Goal: Task Accomplishment & Management: Manage account settings

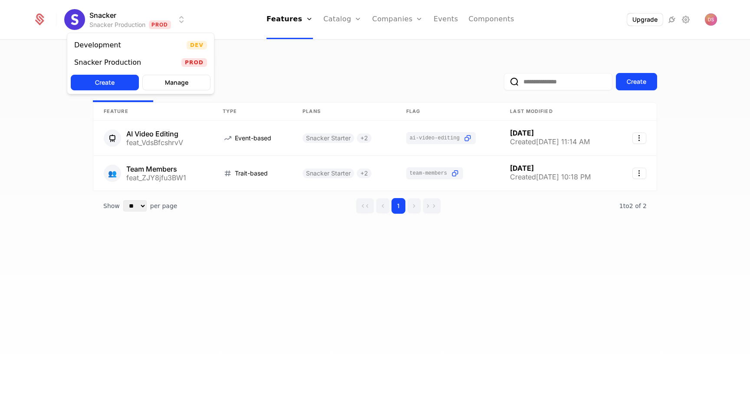
click at [98, 23] on html "Snacker Snacker Production Prod Features Features Flags Catalog Plans Add Ons C…" at bounding box center [375, 197] width 750 height 394
click at [109, 45] on div "Development" at bounding box center [97, 45] width 47 height 7
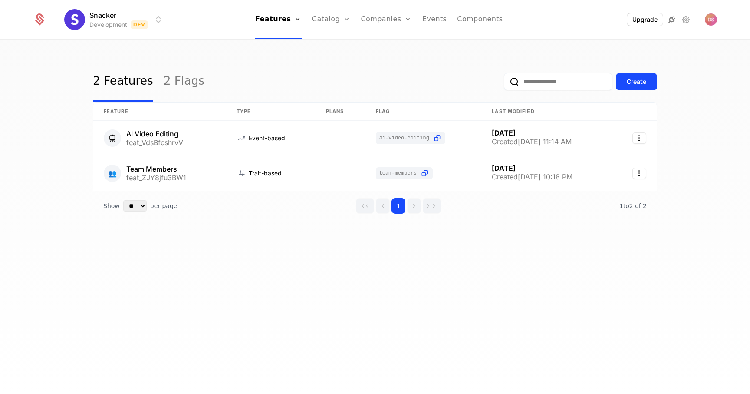
click at [671, 21] on icon at bounding box center [672, 19] width 10 height 10
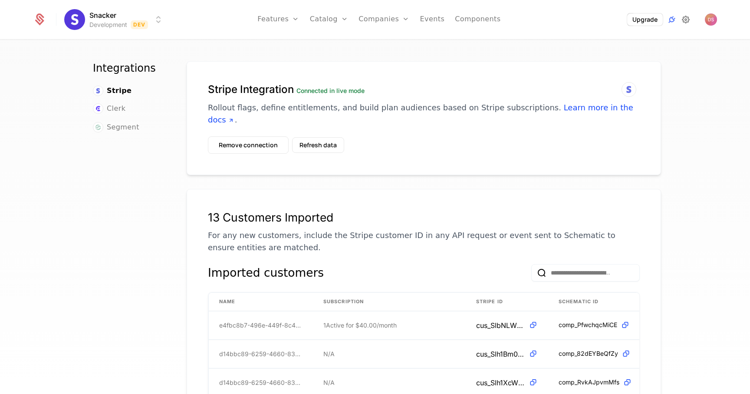
click at [684, 18] on icon at bounding box center [686, 19] width 10 height 10
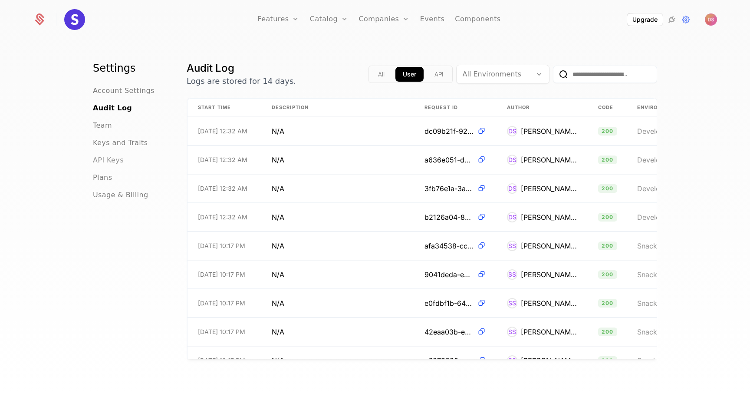
click at [103, 162] on span "API Keys" at bounding box center [108, 160] width 31 height 10
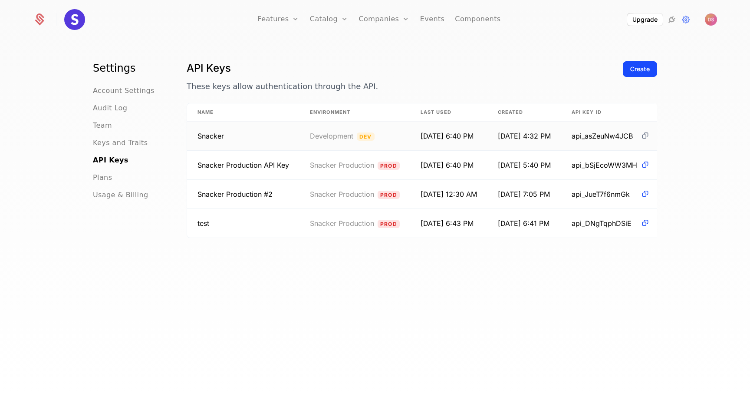
click at [649, 137] on icon at bounding box center [645, 135] width 9 height 9
click at [544, 196] on td "6/12/25, 7:05 PM" at bounding box center [525, 194] width 74 height 29
click at [628, 78] on div "Create" at bounding box center [640, 82] width 34 height 42
click at [630, 73] on div "Create" at bounding box center [640, 69] width 20 height 9
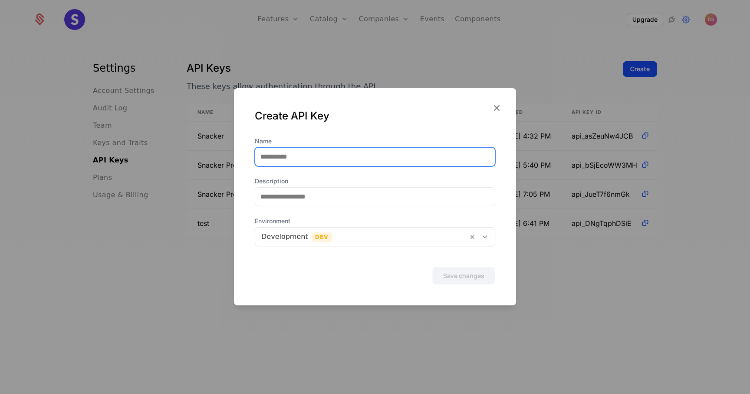
click at [314, 157] on input "Name" at bounding box center [375, 157] width 240 height 18
type input "*****"
click at [432, 267] on button "Save changes" at bounding box center [463, 275] width 63 height 17
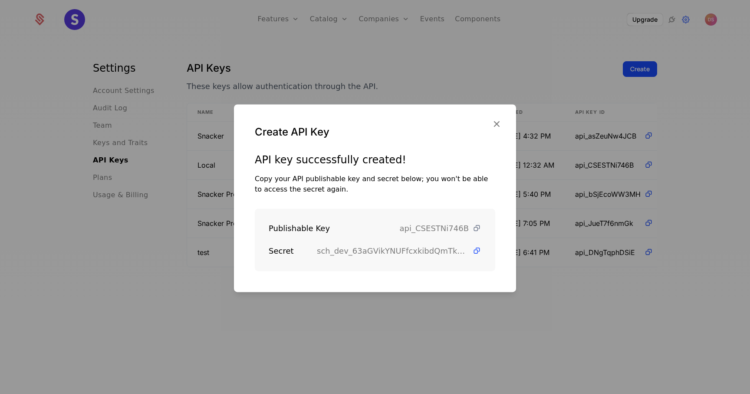
click at [475, 228] on icon at bounding box center [476, 228] width 9 height 9
click at [481, 254] on icon at bounding box center [476, 250] width 9 height 9
click at [314, 314] on div at bounding box center [375, 197] width 750 height 394
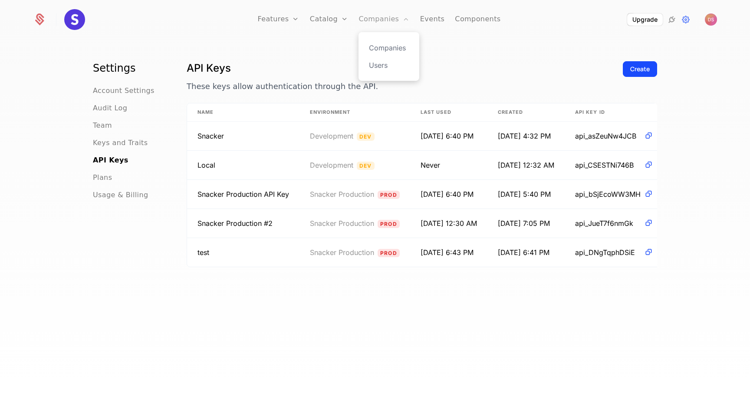
click at [369, 14] on link "Companies" at bounding box center [384, 19] width 51 height 39
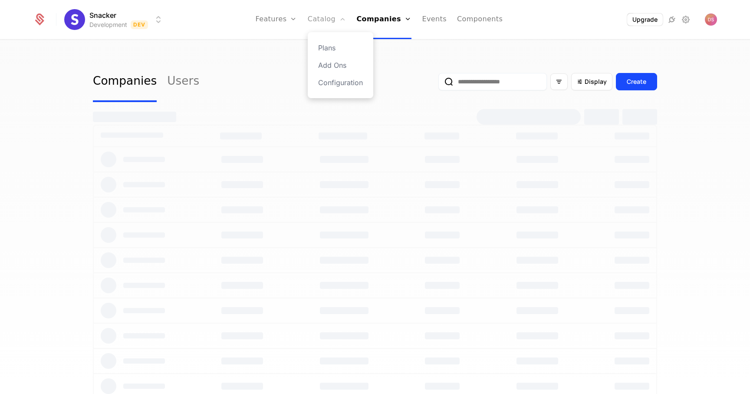
click at [315, 29] on link "Catalog" at bounding box center [327, 19] width 39 height 39
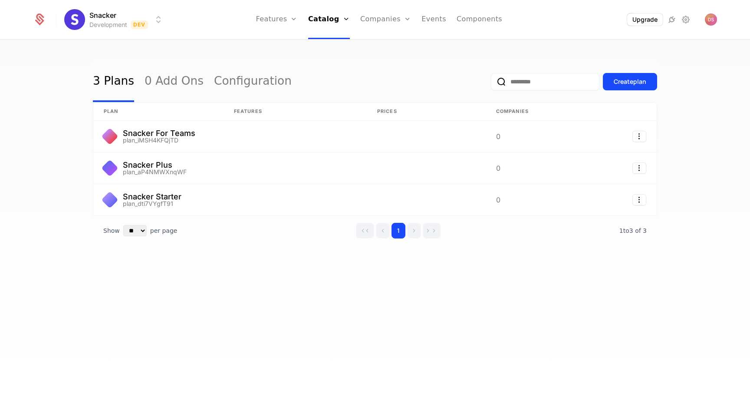
click at [360, 23] on ul "Features Features Flags Catalog Plans Add Ons Configuration Companies Companies…" at bounding box center [379, 19] width 247 height 39
click at [370, 23] on link "Companies" at bounding box center [385, 19] width 51 height 39
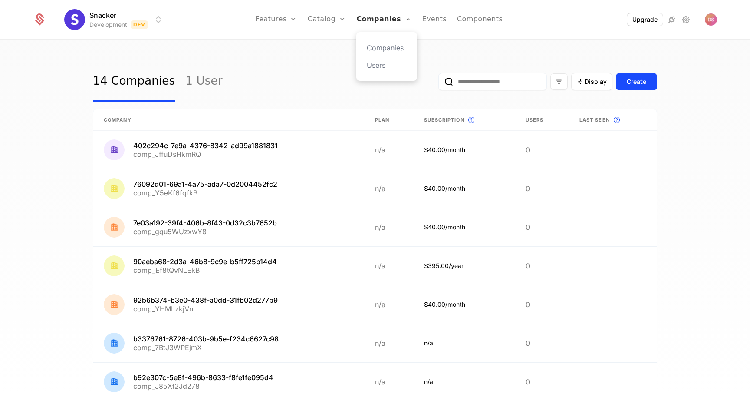
click at [370, 23] on link "Companies" at bounding box center [383, 19] width 55 height 39
click at [462, 20] on link "Components" at bounding box center [480, 19] width 46 height 39
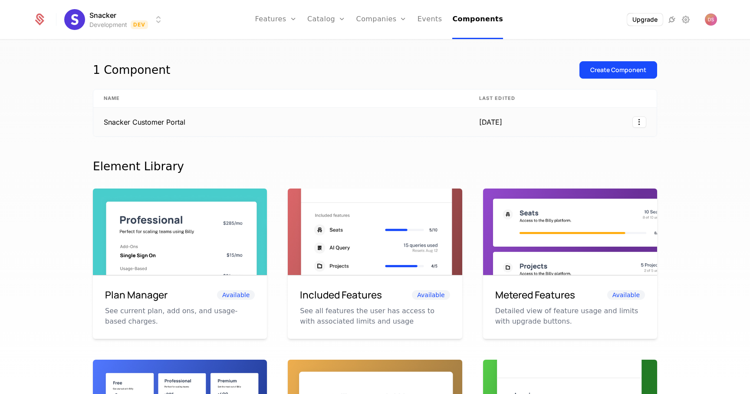
click at [153, 122] on td "Snacker Customer Portal" at bounding box center [281, 122] width 376 height 29
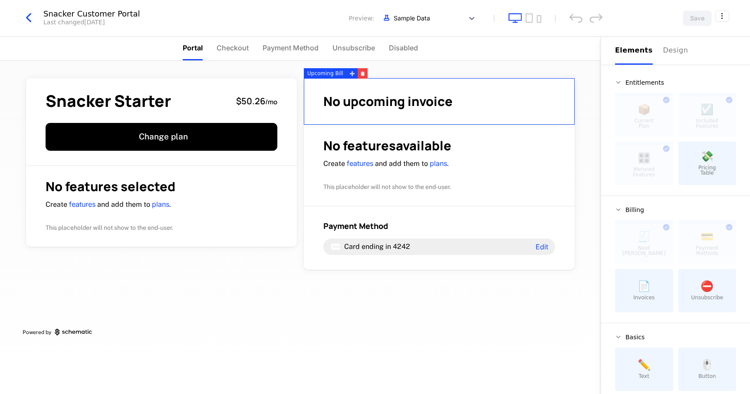
click at [356, 84] on div "No upcoming invoice" at bounding box center [439, 101] width 271 height 47
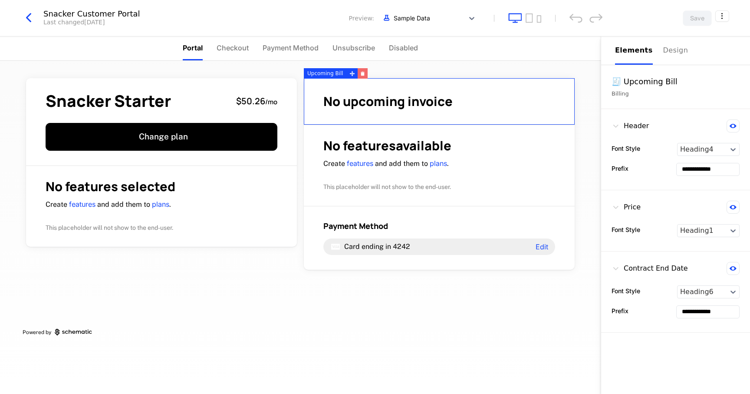
click at [360, 76] on button "button" at bounding box center [363, 73] width 10 height 10
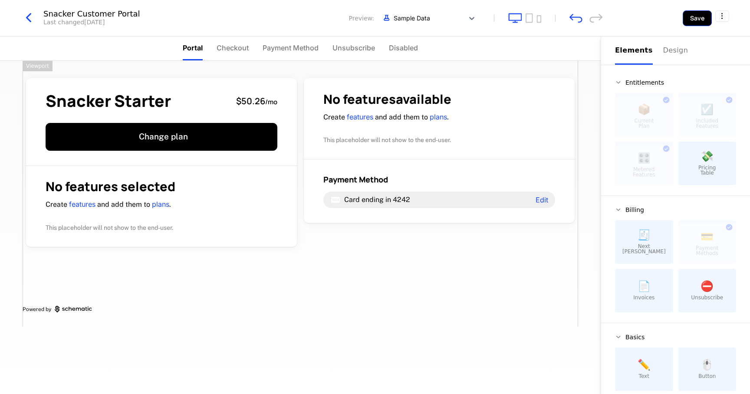
click at [695, 12] on button "Save" at bounding box center [697, 18] width 29 height 16
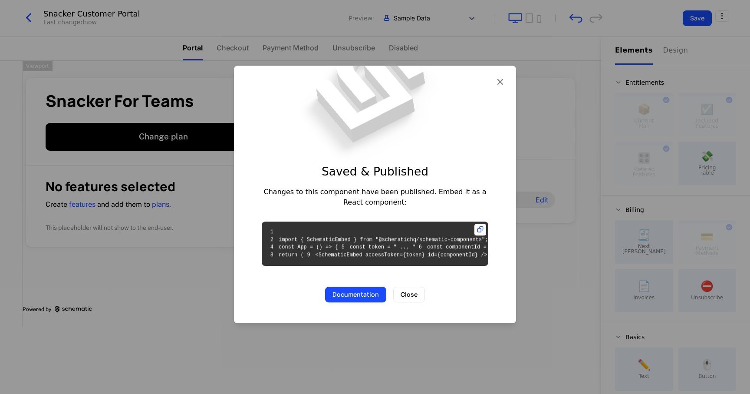
click at [376, 238] on code "1 2 import { SchematicEmbed } from "@schematichq/schematic-components"; 3 4 con…" at bounding box center [412, 243] width 291 height 29
copy code "cmpn_J7VpacGcXiF"
click at [399, 303] on button "Close" at bounding box center [409, 295] width 32 height 16
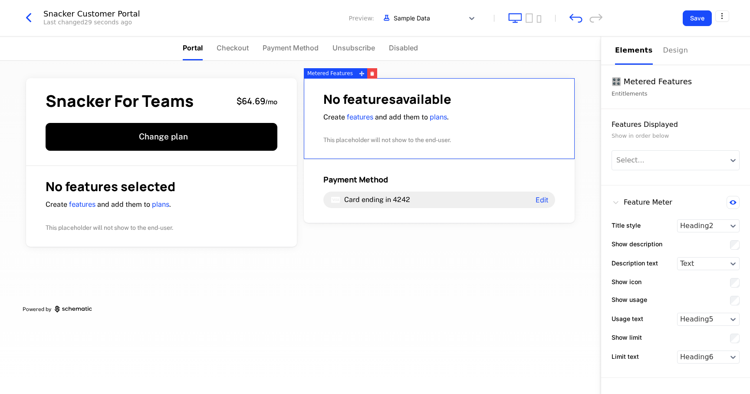
click at [381, 127] on div "No features available Create features and add them to plans . This placeholder …" at bounding box center [439, 119] width 232 height 52
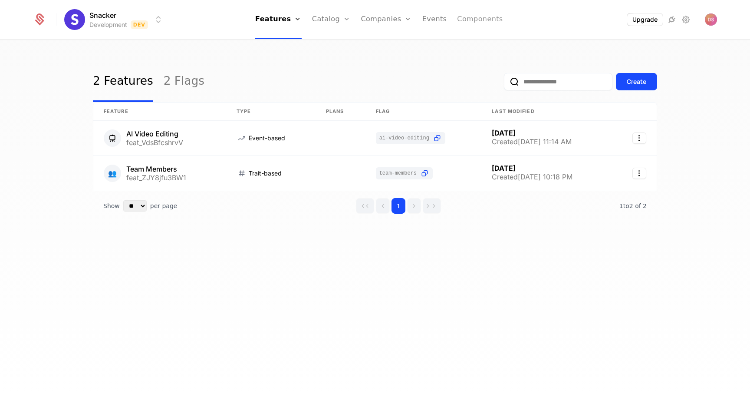
click at [458, 20] on link "Components" at bounding box center [480, 19] width 46 height 39
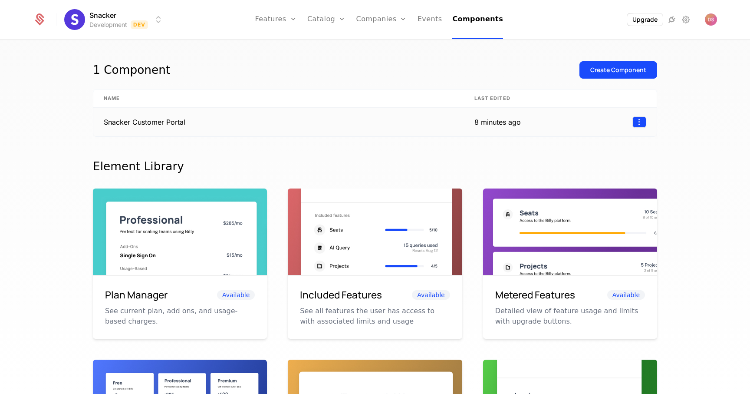
click at [643, 117] on html "Snacker Development Dev Features Features Flags Catalog Plans Add Ons Configura…" at bounding box center [375, 197] width 750 height 394
click at [532, 123] on html "Snacker Development Dev Features Features Flags Catalog Plans Add Ons Configura…" at bounding box center [375, 197] width 750 height 394
click at [490, 124] on div "8 minutes ago" at bounding box center [498, 122] width 46 height 10
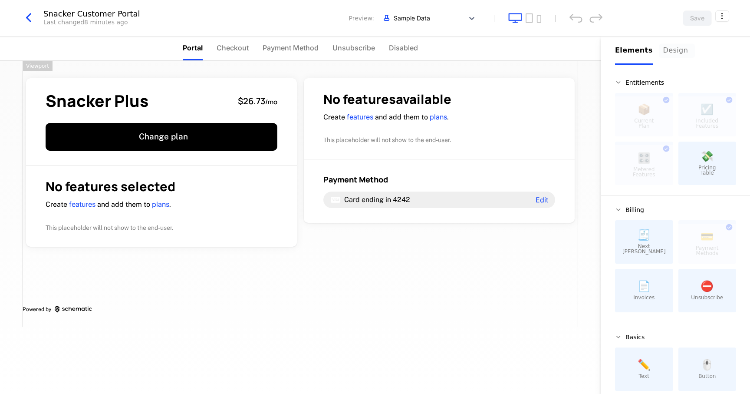
click at [663, 51] on div "Design" at bounding box center [677, 50] width 28 height 10
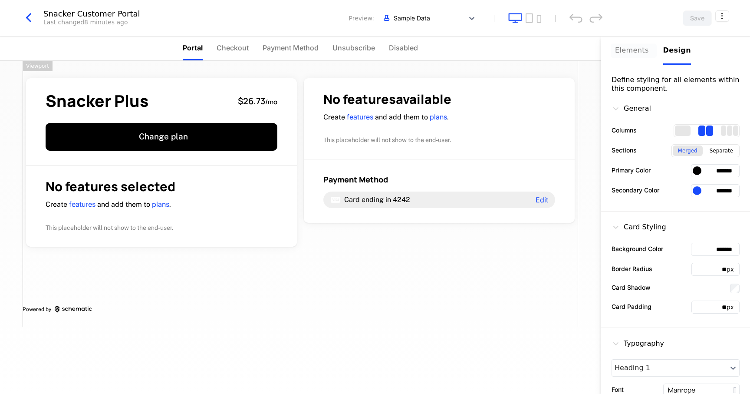
click at [630, 54] on div "Elements" at bounding box center [634, 50] width 38 height 10
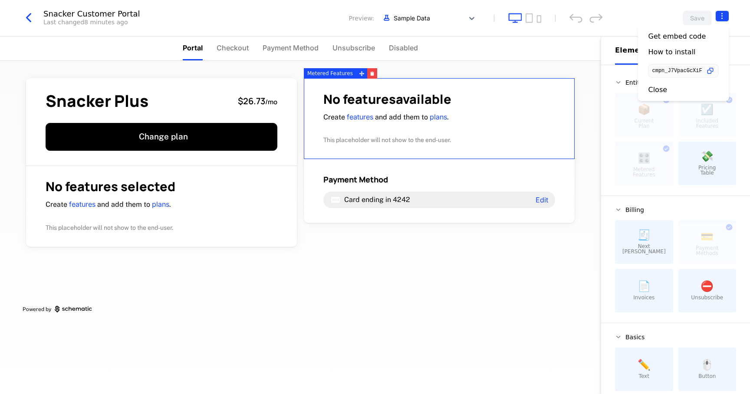
click at [719, 11] on html "Snacker Development Dev Features Features Flags Catalog Plans Add Ons Configura…" at bounding box center [375, 197] width 750 height 394
click at [710, 71] on icon "button" at bounding box center [710, 70] width 9 height 9
click at [676, 51] on div "How to install" at bounding box center [672, 52] width 47 height 9
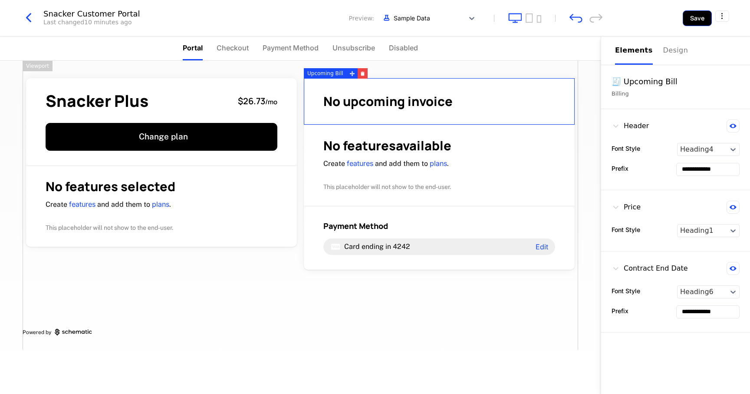
click at [691, 23] on button "Save" at bounding box center [697, 18] width 29 height 16
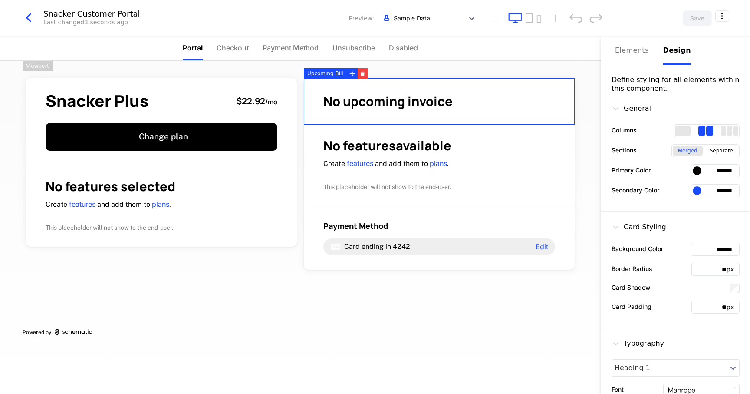
click at [667, 51] on div "Design" at bounding box center [677, 50] width 28 height 10
click at [720, 14] on html "Snacker Development Dev Features Features Flags Catalog Plans Add Ons Configura…" at bounding box center [375, 197] width 750 height 394
click at [667, 39] on div "Get embed code" at bounding box center [678, 36] width 58 height 9
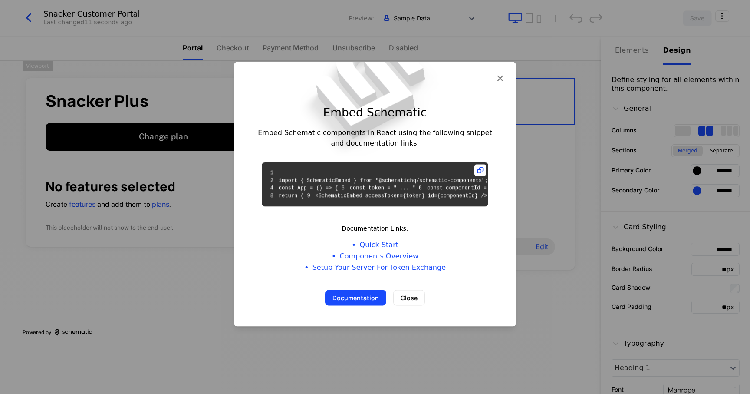
click at [371, 178] on code "1 2 import { SchematicEmbed } from "@schematichq/schematic-components"; 3 4 con…" at bounding box center [412, 184] width 291 height 29
copy code "cmpn_J7VpacGcXiF"
click at [405, 23] on div at bounding box center [375, 197] width 750 height 394
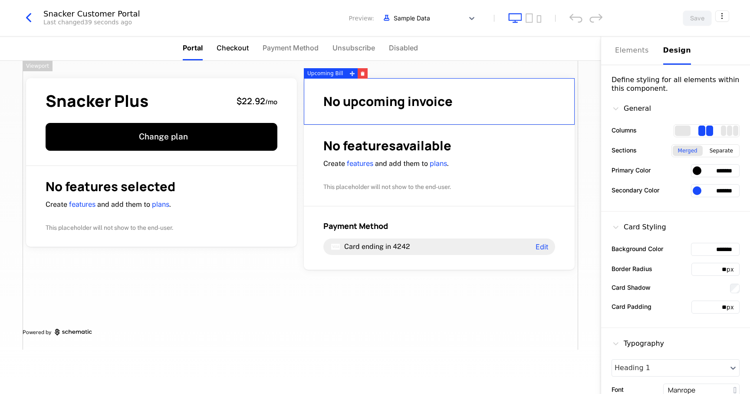
click at [223, 44] on span "Checkout" at bounding box center [233, 48] width 32 height 10
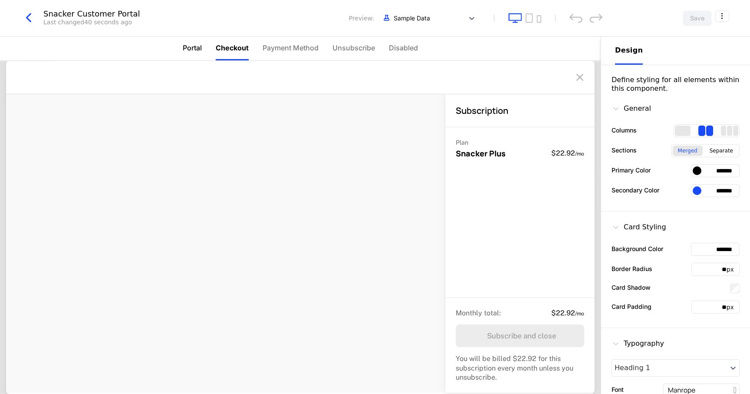
click at [190, 50] on span "Portal" at bounding box center [192, 48] width 19 height 10
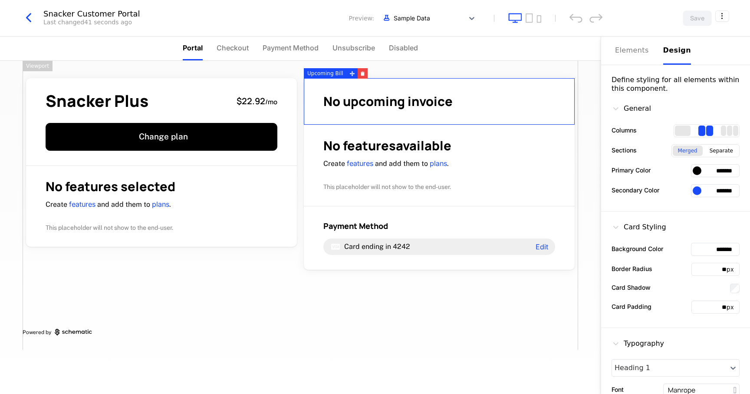
click at [98, 7] on div "Snacker Customer Portal Last changed 41 seconds ago Preview: Sample Data Save" at bounding box center [375, 18] width 750 height 36
click at [87, 13] on div "Snacker Customer Portal" at bounding box center [91, 14] width 97 height 8
click at [29, 22] on icon "button" at bounding box center [29, 18] width 16 height 16
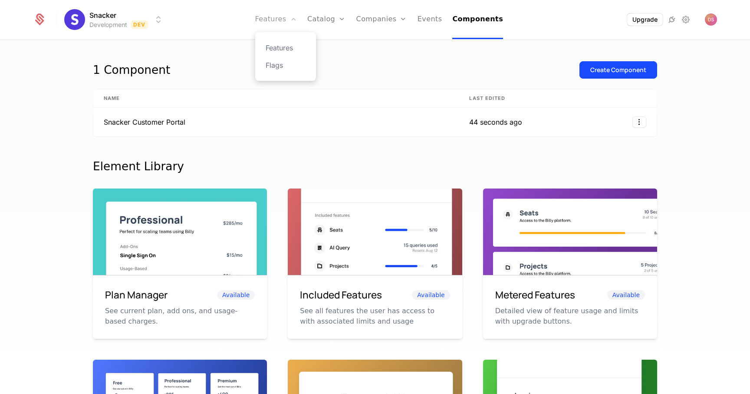
click at [284, 17] on link "Features" at bounding box center [276, 19] width 42 height 39
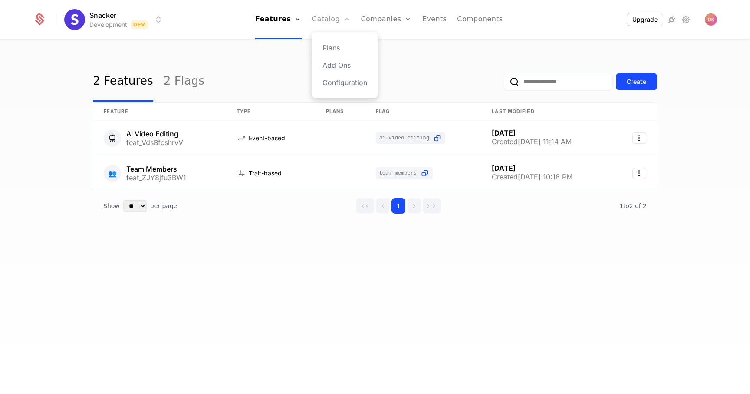
click at [335, 18] on link "Catalog" at bounding box center [331, 19] width 39 height 39
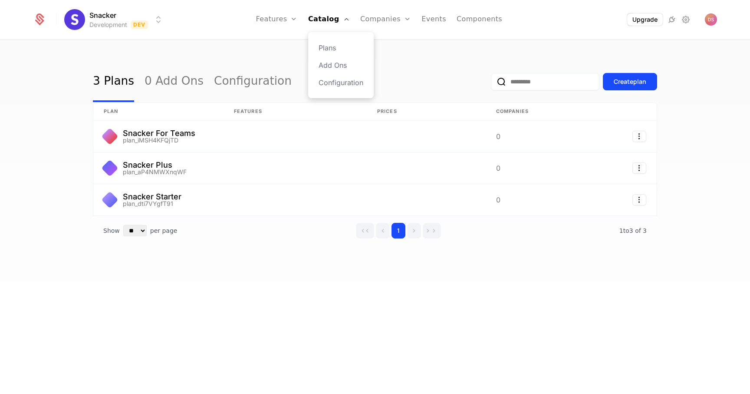
click at [334, 40] on div "Plans Add Ons Configuration" at bounding box center [341, 65] width 66 height 66
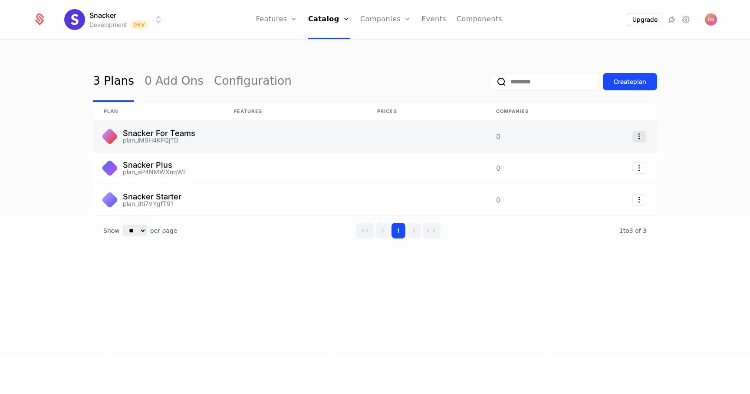
click at [639, 135] on icon "Select action" at bounding box center [640, 136] width 14 height 11
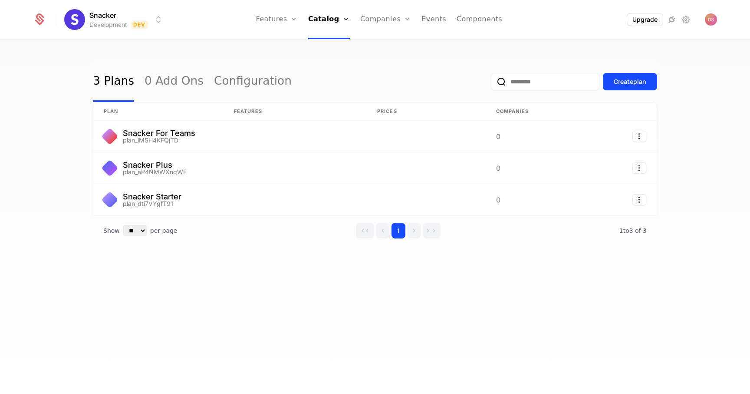
click at [667, 126] on html "Snacker Development Dev Features Features Flags Catalog Plans Add Ons Configura…" at bounding box center [375, 197] width 750 height 394
click at [387, 21] on link "Companies" at bounding box center [385, 19] width 51 height 39
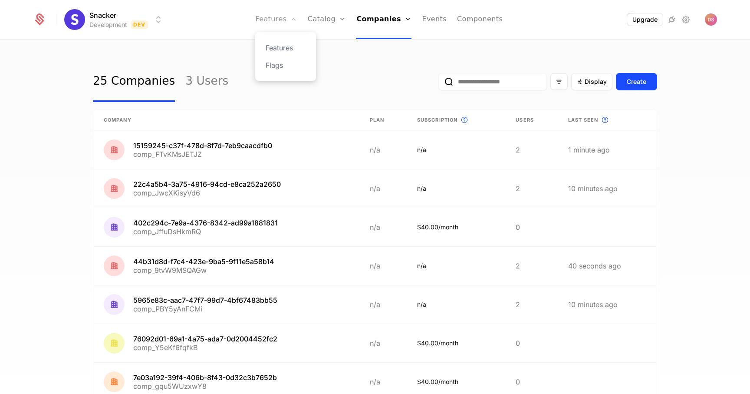
drag, startPoint x: 387, startPoint y: 21, endPoint x: 269, endPoint y: 3, distance: 119.9
click at [436, 26] on link "Events" at bounding box center [434, 19] width 25 height 39
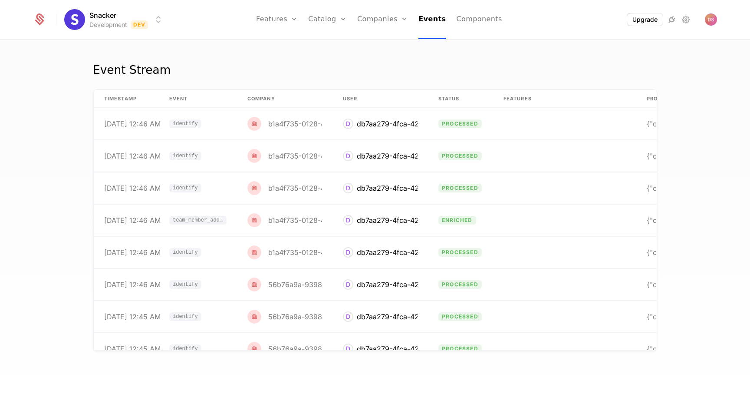
click at [98, 27] on html "Snacker Development Dev Features Features Flags Catalog Plans Add Ons Configura…" at bounding box center [375, 197] width 750 height 394
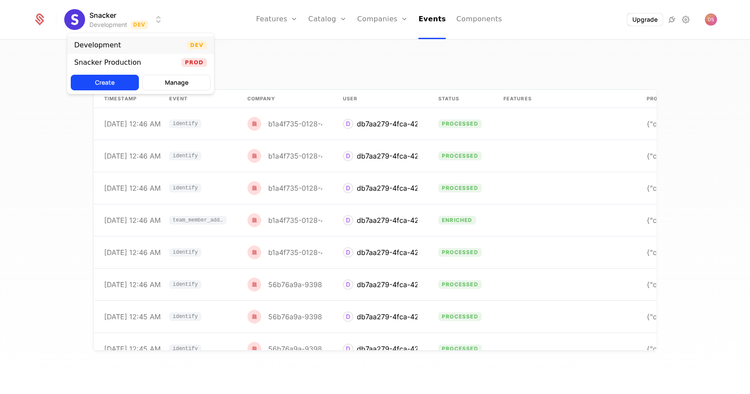
click at [103, 46] on div "Development" at bounding box center [97, 45] width 47 height 7
click at [98, 27] on html "Snacker Development Dev Features Features Flags Catalog Plans Add Ons Configura…" at bounding box center [375, 197] width 750 height 394
click at [52, 61] on html "Snacker Development Dev Features Features Flags Catalog Plans Add Ons Configura…" at bounding box center [375, 197] width 750 height 394
click at [82, 28] on html "Snacker Development Dev Features Features Flags Catalog Plans Add Ons Configura…" at bounding box center [375, 197] width 750 height 394
click at [187, 83] on button "Manage" at bounding box center [176, 83] width 68 height 16
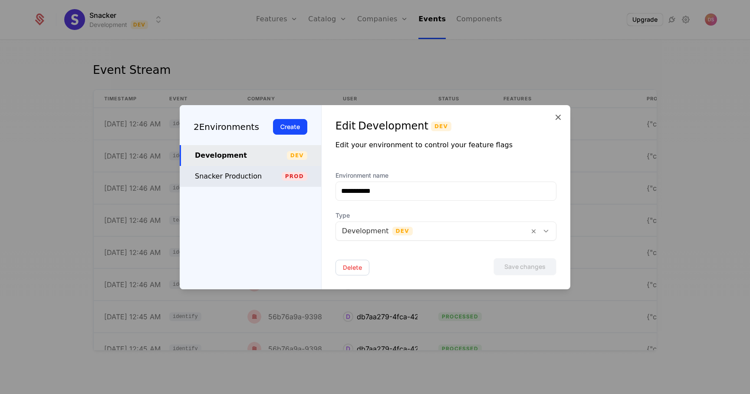
click at [251, 178] on div "Snacker Production" at bounding box center [238, 176] width 87 height 10
click at [240, 156] on div "Development" at bounding box center [241, 155] width 92 height 10
type input "**********"
click at [311, 76] on div at bounding box center [375, 197] width 750 height 394
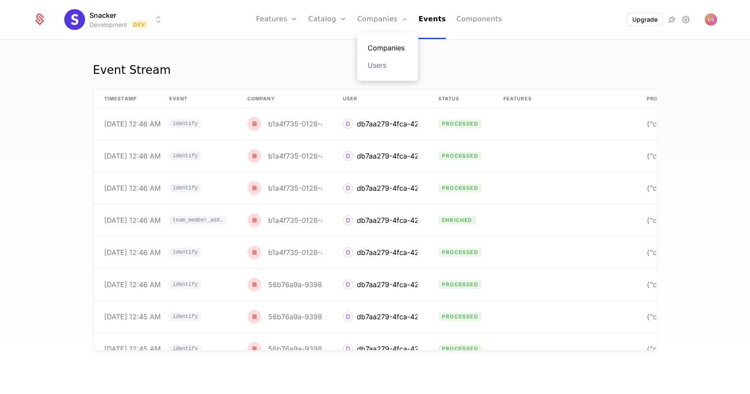
click at [382, 50] on link "Companies" at bounding box center [388, 48] width 40 height 10
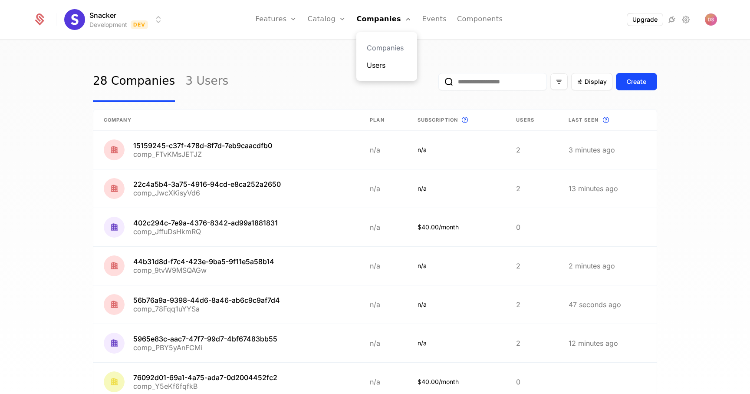
click at [386, 66] on link "Users" at bounding box center [387, 65] width 40 height 10
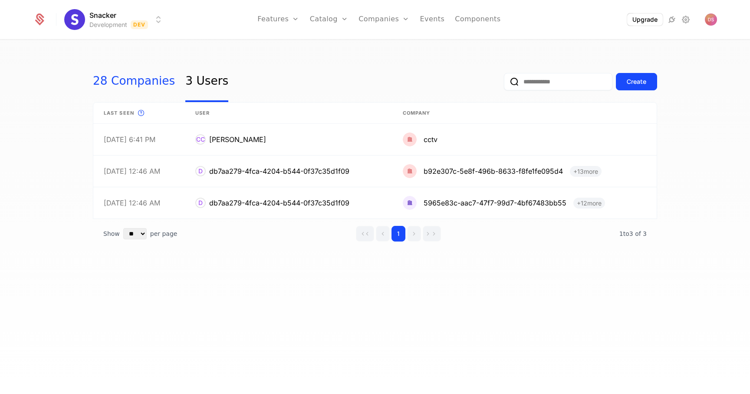
click at [157, 80] on link "28 Companies" at bounding box center [134, 81] width 82 height 41
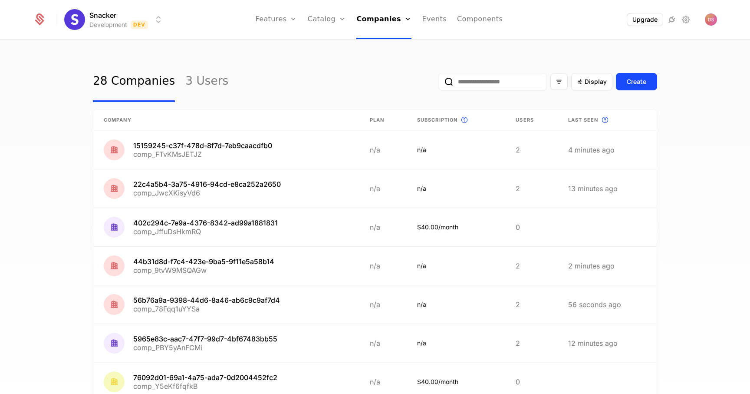
click at [172, 82] on div "28 Companies 3 Users" at bounding box center [160, 81] width 135 height 41
click at [185, 85] on link "3 Users" at bounding box center [206, 81] width 43 height 41
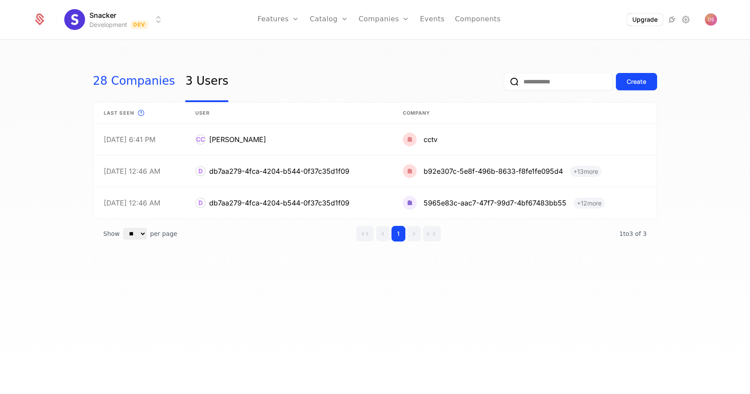
click at [140, 93] on link "28 Companies" at bounding box center [134, 81] width 82 height 41
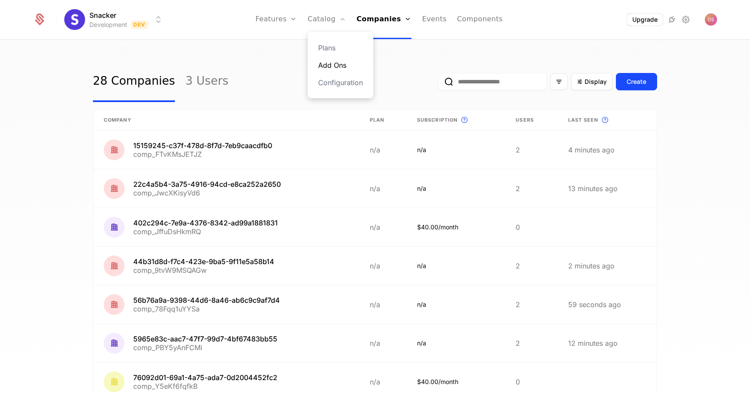
click at [331, 62] on link "Add Ons" at bounding box center [340, 65] width 45 height 10
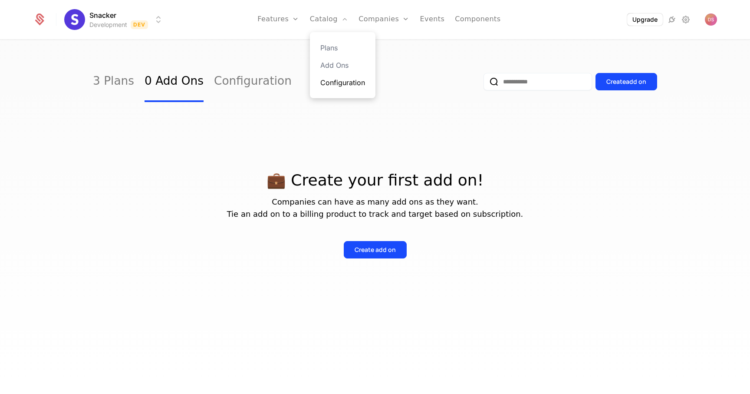
click at [339, 86] on link "Configuration" at bounding box center [342, 82] width 45 height 10
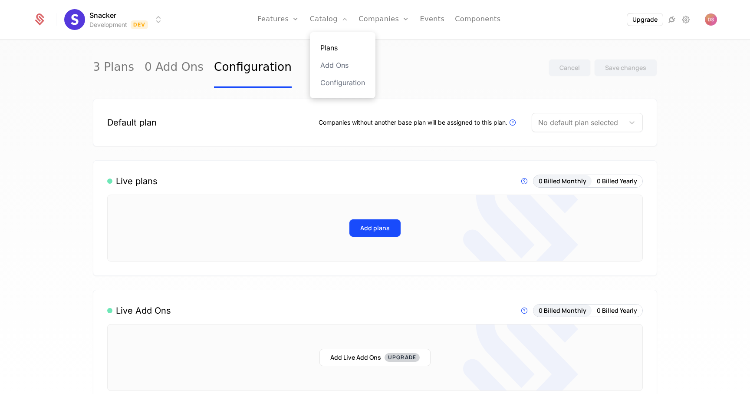
click at [336, 48] on link "Plans" at bounding box center [342, 48] width 45 height 10
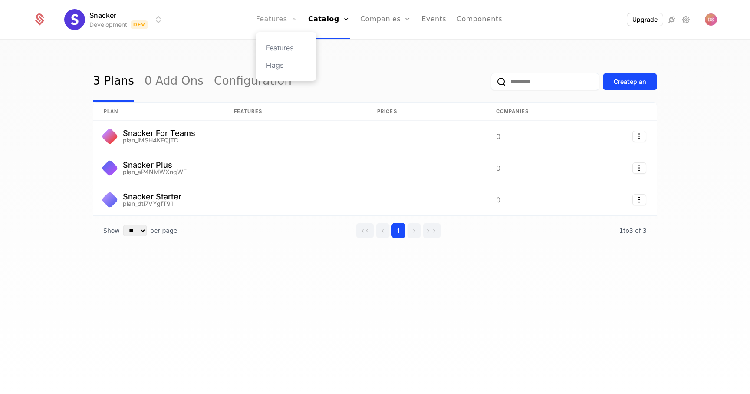
click at [277, 22] on link "Features" at bounding box center [277, 19] width 42 height 39
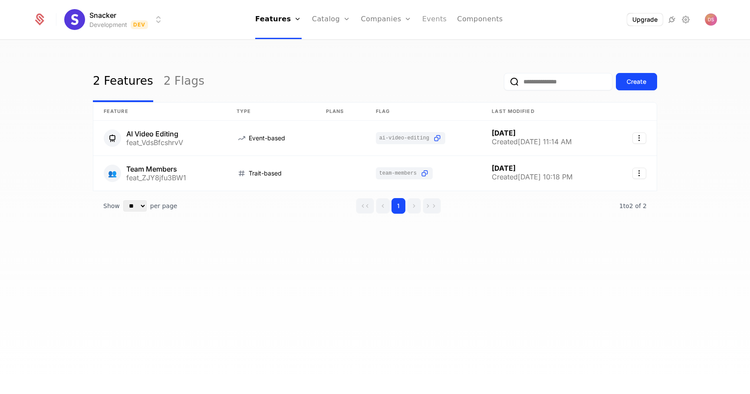
click at [440, 15] on link "Events" at bounding box center [434, 19] width 25 height 39
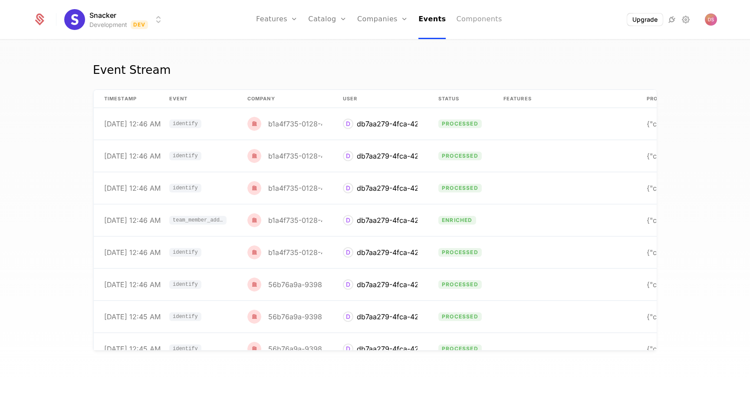
click at [462, 13] on link "Components" at bounding box center [479, 19] width 46 height 39
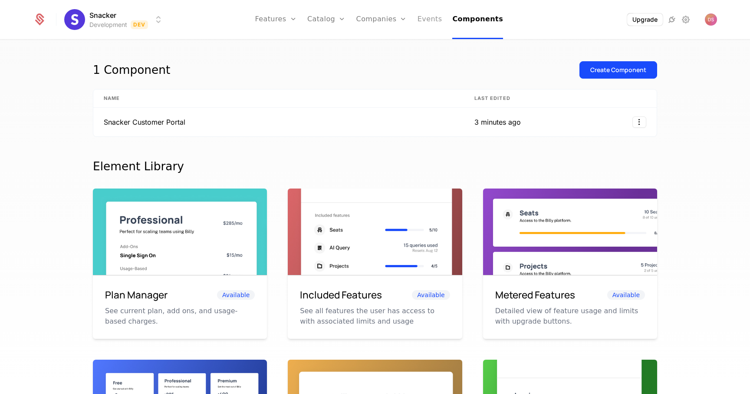
click at [428, 22] on link "Events" at bounding box center [430, 19] width 25 height 39
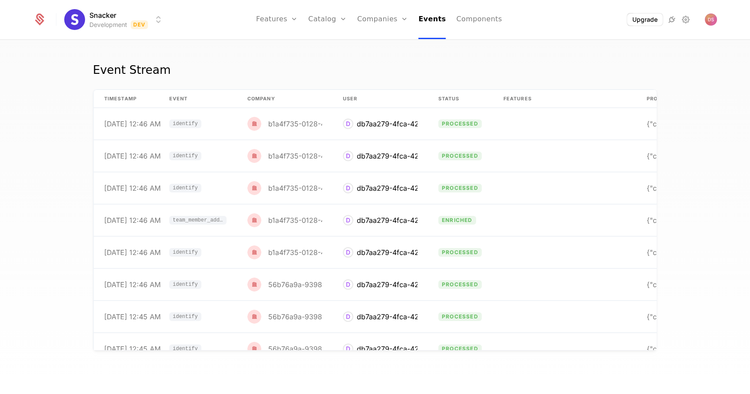
click at [451, 22] on ul "Features Features Flags Catalog Plans Add Ons Configuration Companies Companies…" at bounding box center [379, 19] width 246 height 39
click at [444, 22] on ul "Features Features Flags Catalog Plans Add Ons Configuration Companies Companies…" at bounding box center [379, 19] width 246 height 39
click at [466, 22] on link "Components" at bounding box center [479, 19] width 46 height 39
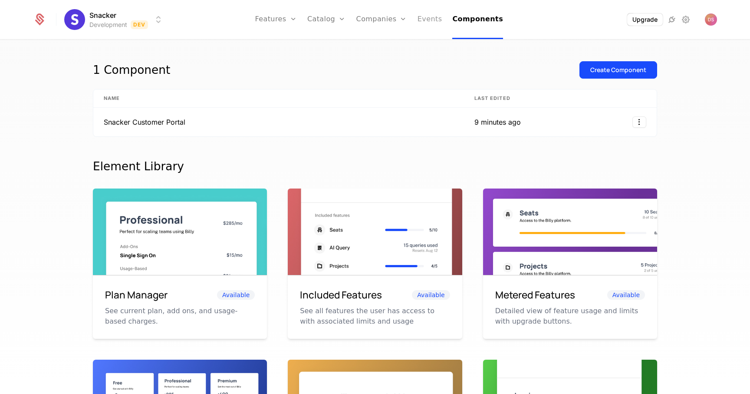
click at [435, 28] on link "Events" at bounding box center [430, 19] width 25 height 39
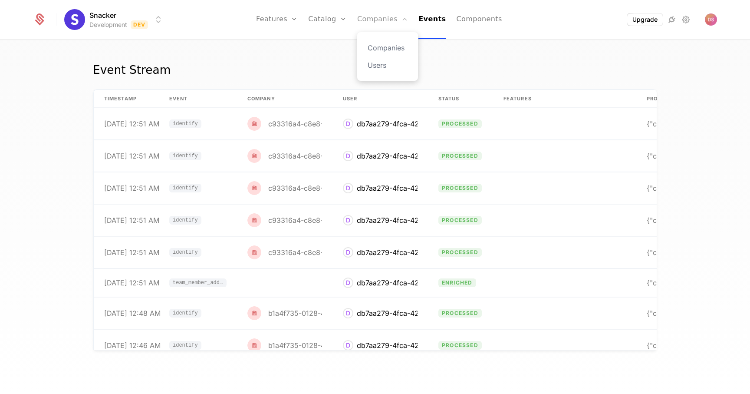
click at [394, 29] on link "Companies" at bounding box center [382, 19] width 51 height 39
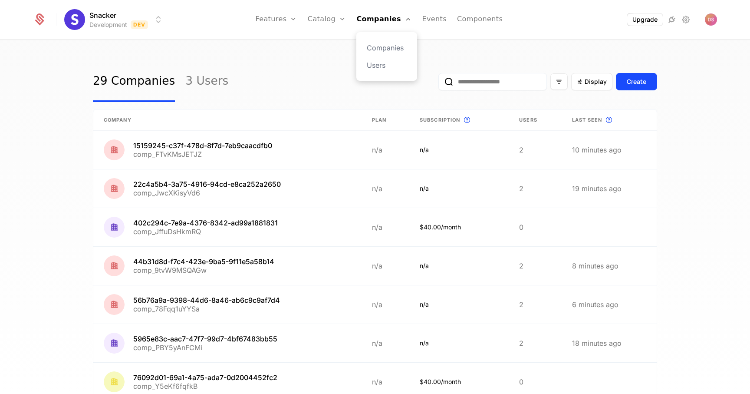
click at [393, 53] on div "Companies Users" at bounding box center [386, 56] width 61 height 49
click at [393, 51] on link "Companies" at bounding box center [387, 48] width 40 height 10
click at [385, 71] on div "Companies Users" at bounding box center [386, 56] width 61 height 49
click at [385, 67] on link "Users" at bounding box center [387, 65] width 40 height 10
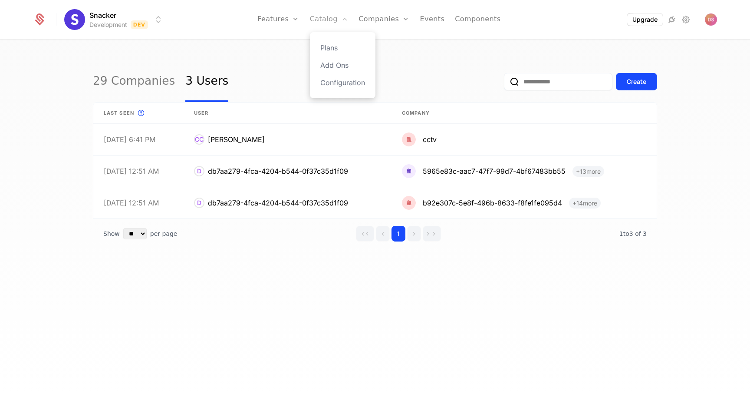
click at [347, 17] on icon "Main" at bounding box center [344, 19] width 7 height 7
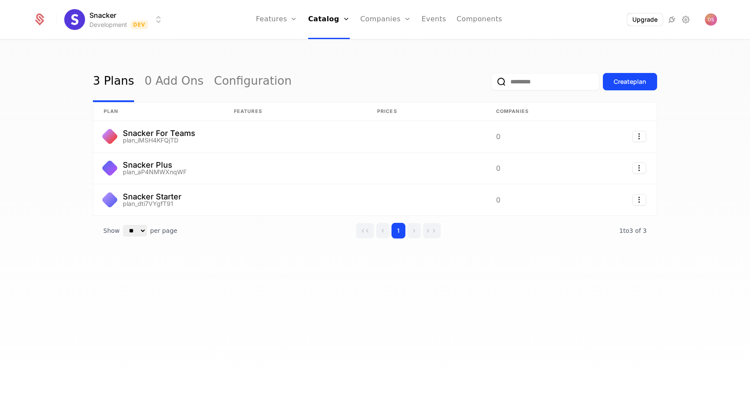
click at [357, 20] on ul "Features Features Flags Catalog Plans Add Ons Configuration Companies Companies…" at bounding box center [379, 19] width 247 height 39
click at [372, 19] on link "Companies" at bounding box center [385, 19] width 51 height 39
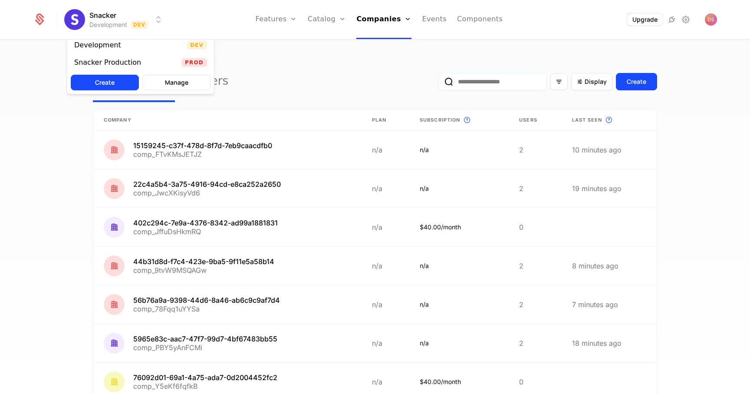
click at [138, 16] on html "Snacker Development Dev Features Features Flags Catalog Plans Add Ons Configura…" at bounding box center [375, 197] width 750 height 394
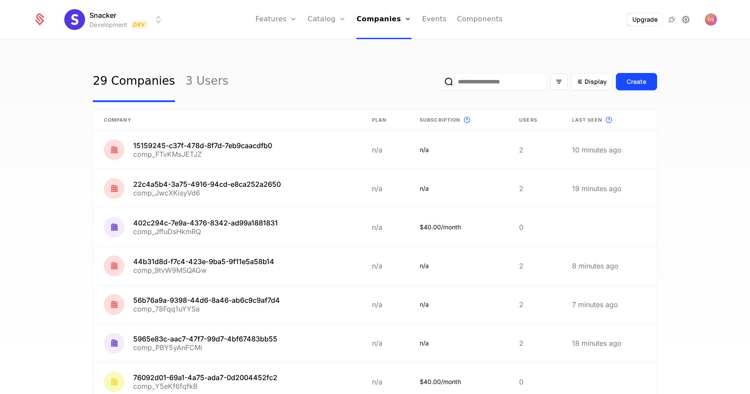
click at [685, 16] on html "Snacker Development Dev Features Features Flags Catalog Plans Add Ons Configura…" at bounding box center [375, 197] width 750 height 394
